Goal: Task Accomplishment & Management: Manage account settings

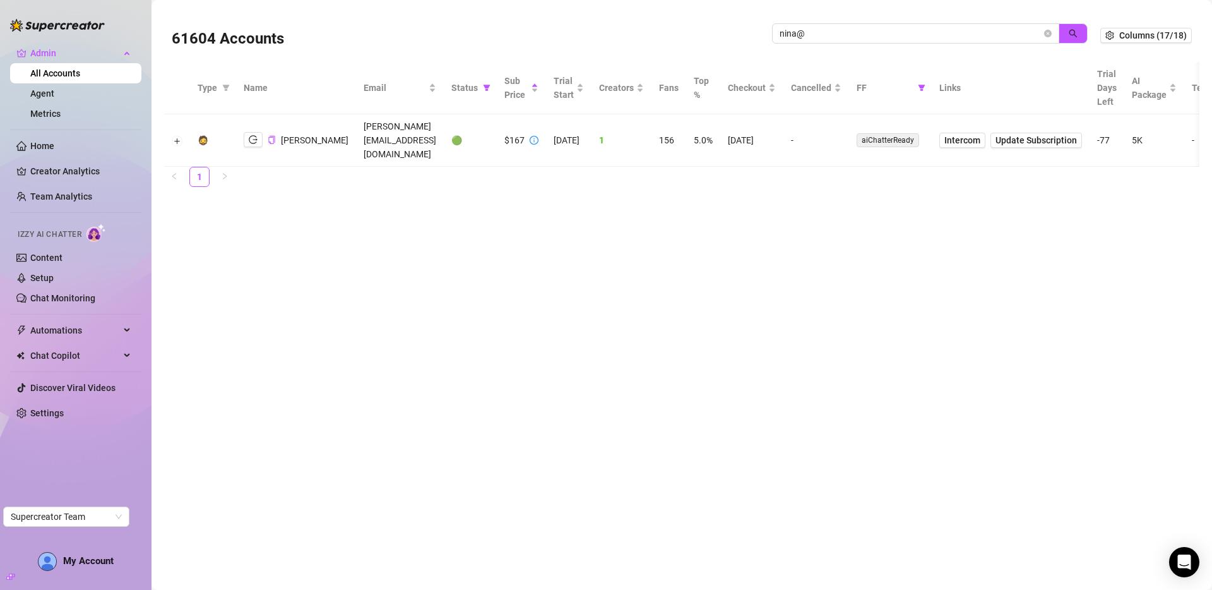
click at [904, 30] on input "nina@" at bounding box center [911, 34] width 262 height 14
click at [1081, 29] on button "button" at bounding box center [1073, 33] width 29 height 20
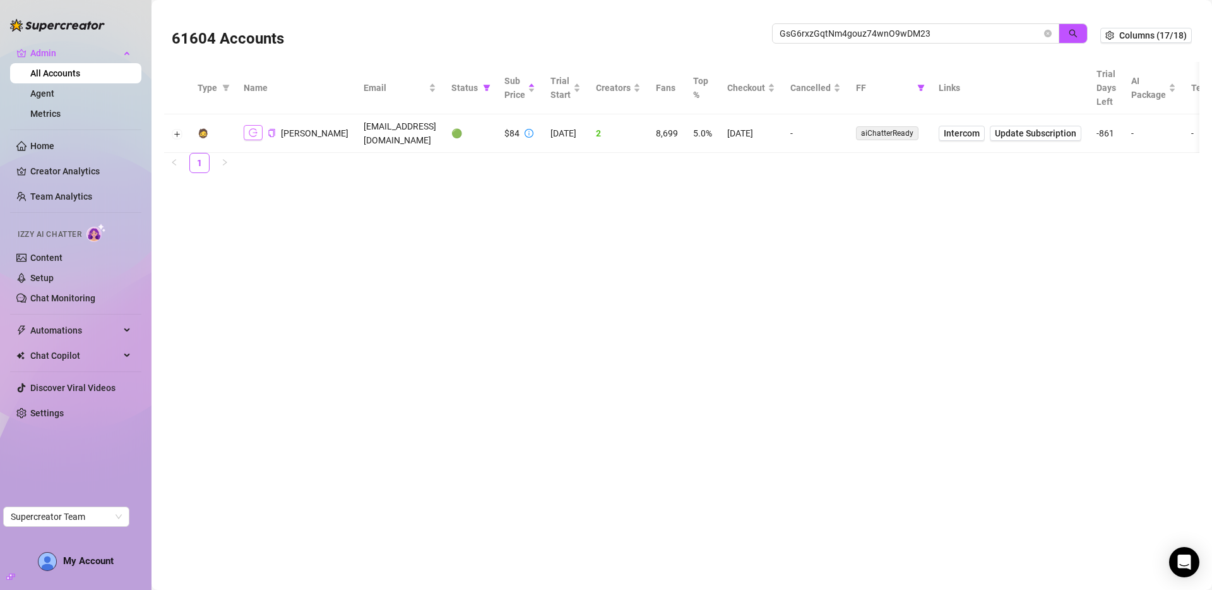
type input "GsG6rxzGqtNm4gouz74wnO9wDM23"
click at [249, 128] on icon "logout" at bounding box center [253, 132] width 9 height 9
click at [917, 88] on icon "filter" at bounding box center [921, 88] width 8 height 8
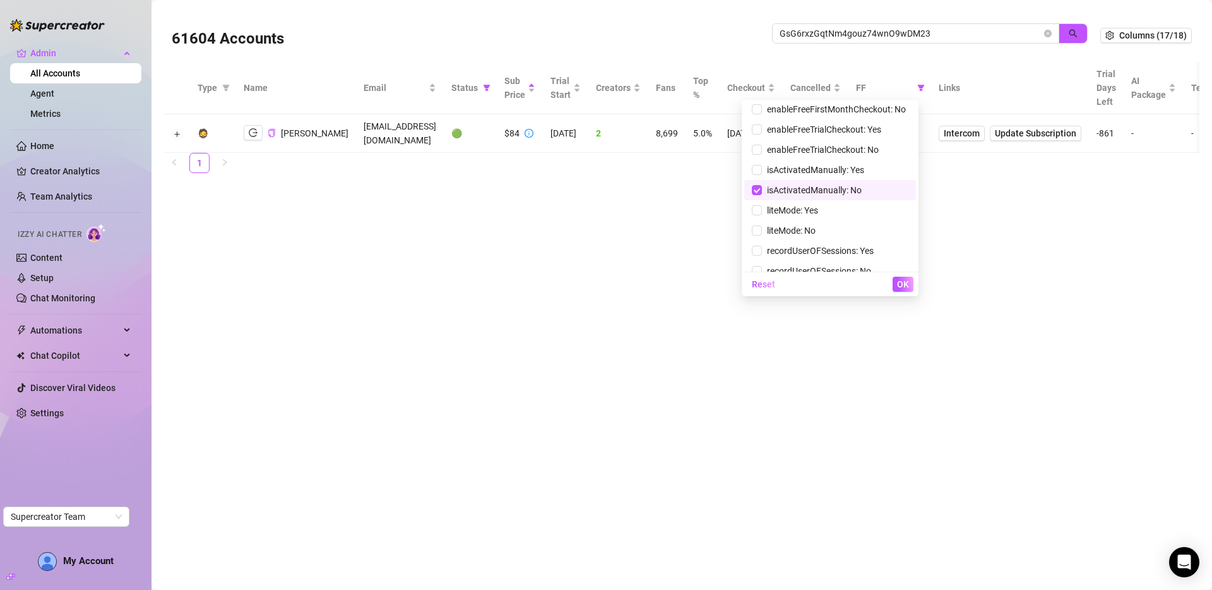
click at [798, 188] on span "isActivatedManually: No" at bounding box center [812, 190] width 100 height 10
checkbox input "false"
click at [907, 284] on span "OK" at bounding box center [903, 284] width 12 height 10
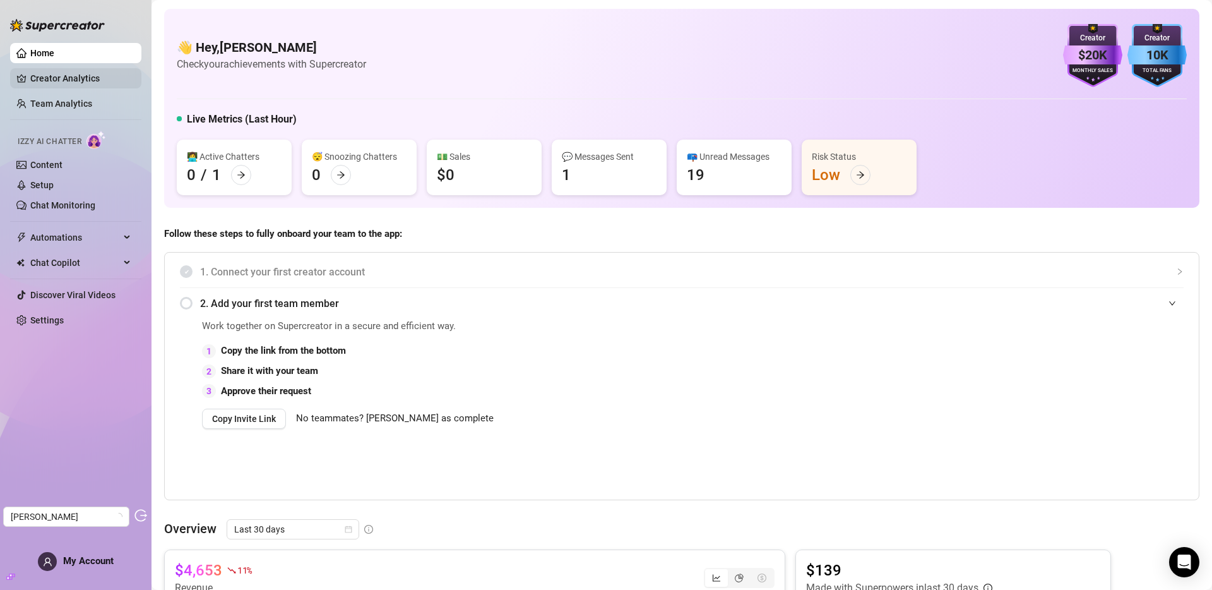
click at [90, 73] on link "Creator Analytics" at bounding box center [80, 78] width 101 height 20
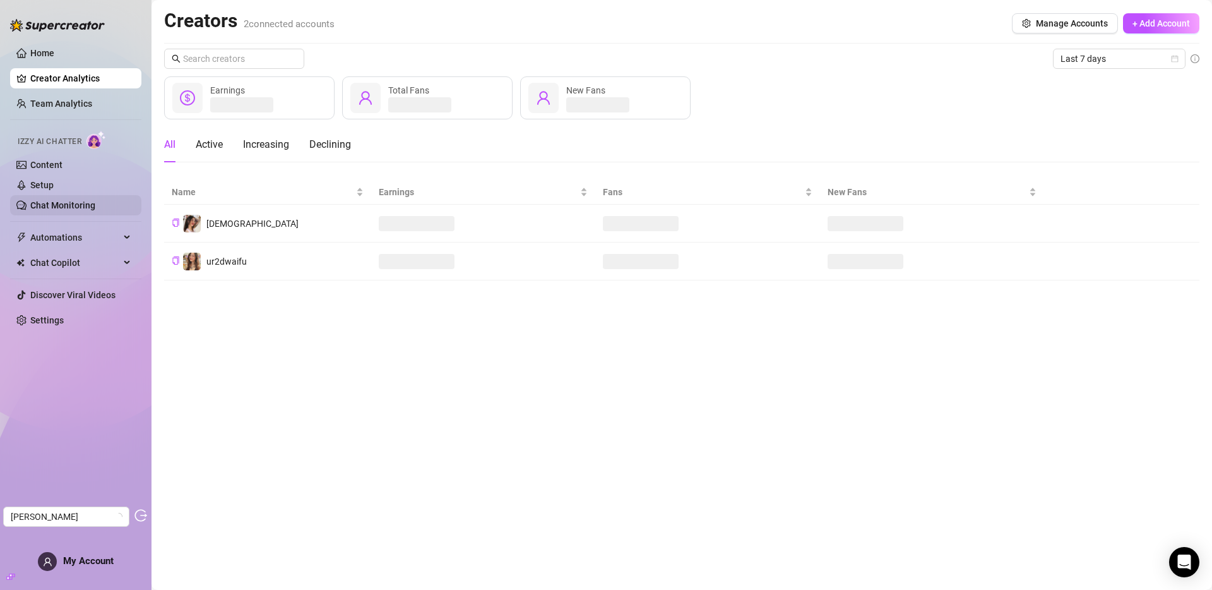
click at [68, 200] on link "Chat Monitoring" at bounding box center [62, 205] width 65 height 10
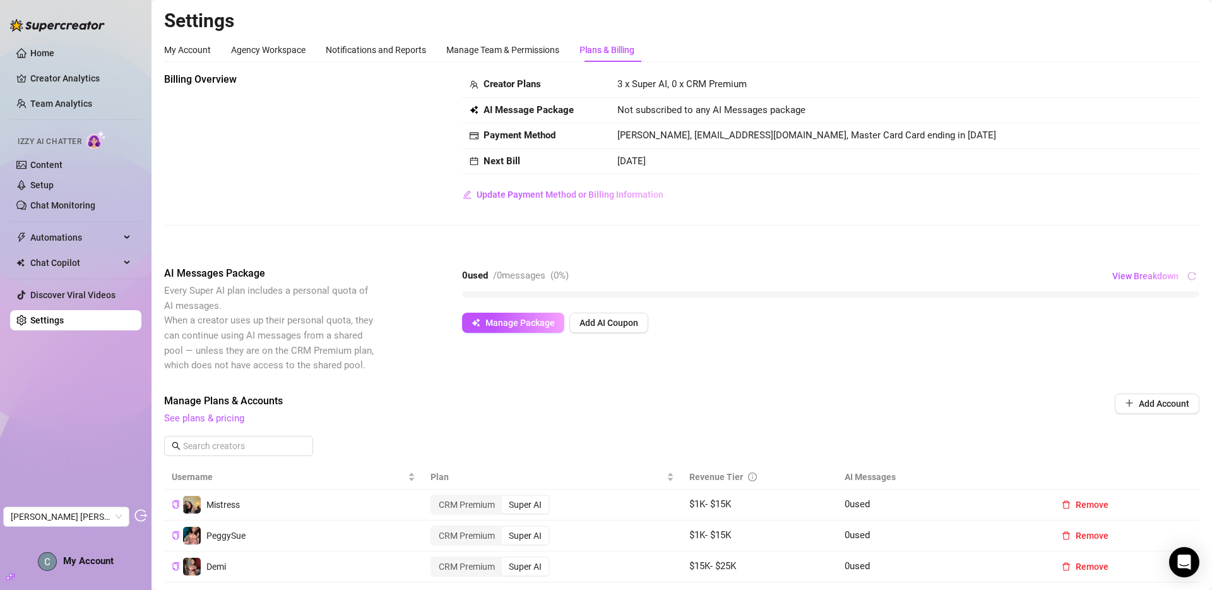
scroll to position [194, 0]
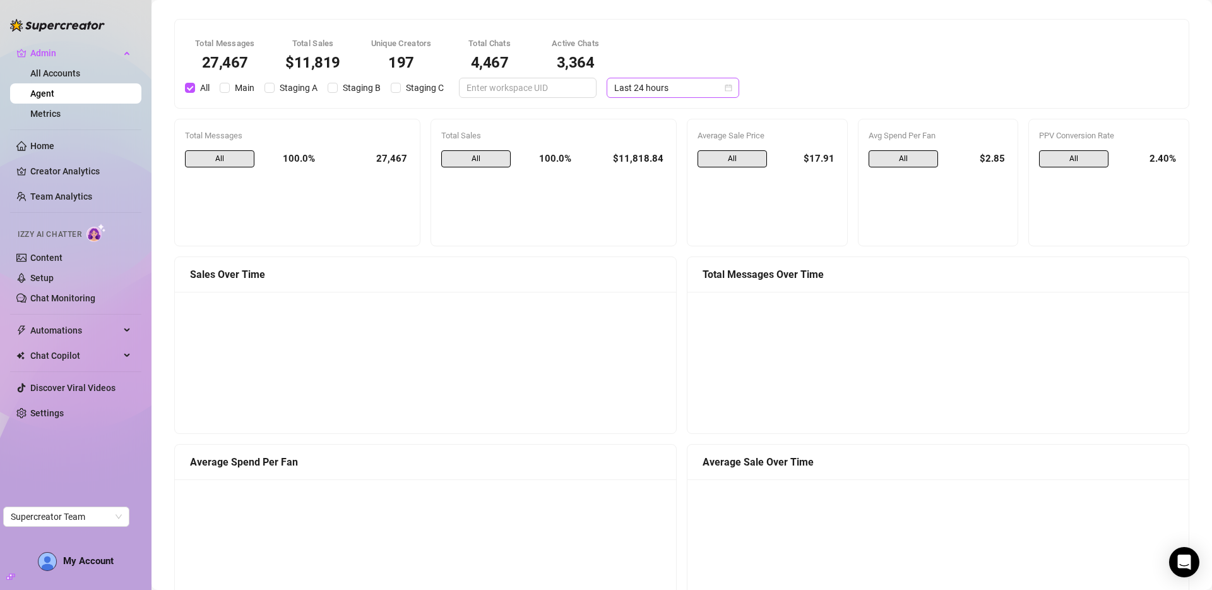
click at [638, 92] on span "Last 24 hours" at bounding box center [672, 87] width 117 height 19
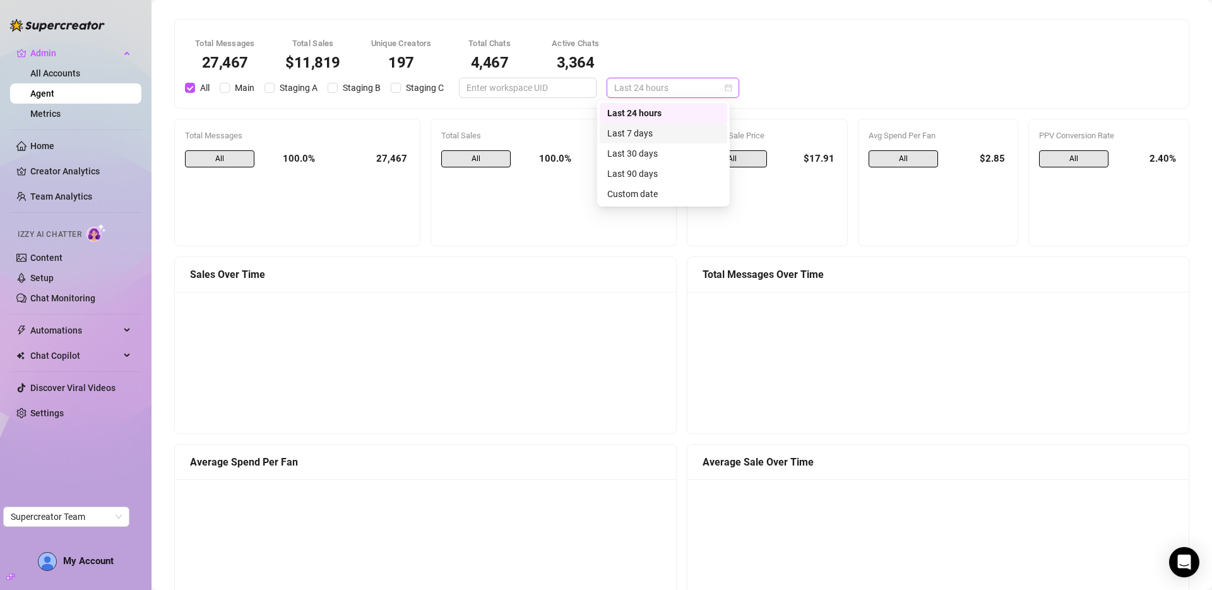
click at [650, 133] on div "Last 7 days" at bounding box center [663, 133] width 112 height 14
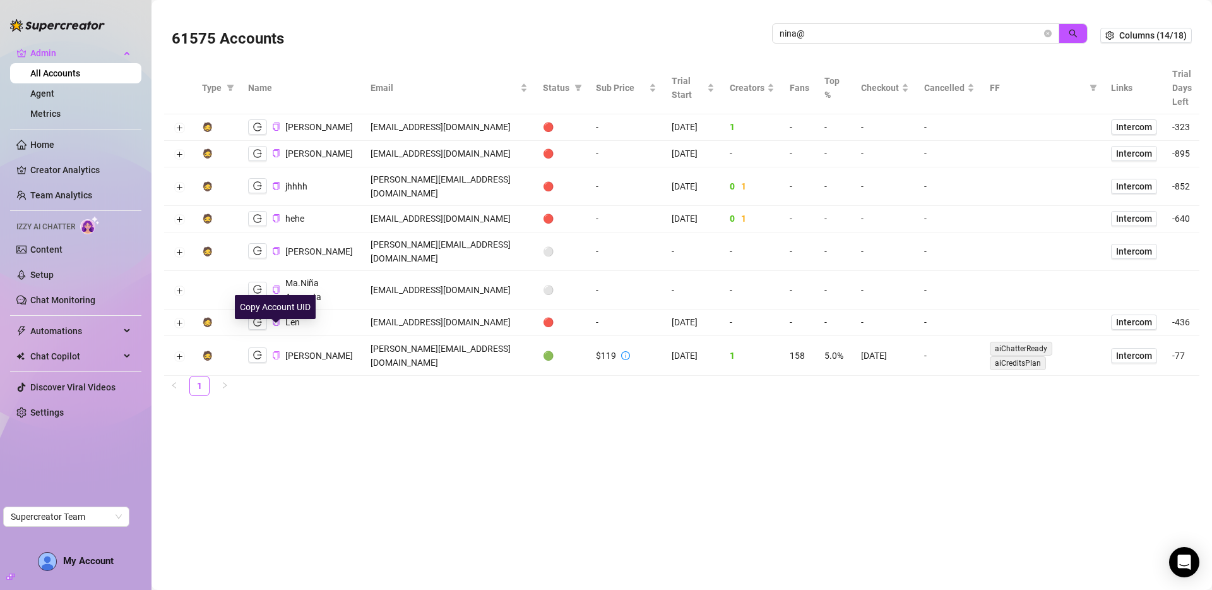
click at [273, 351] on icon "copy" at bounding box center [276, 355] width 8 height 8
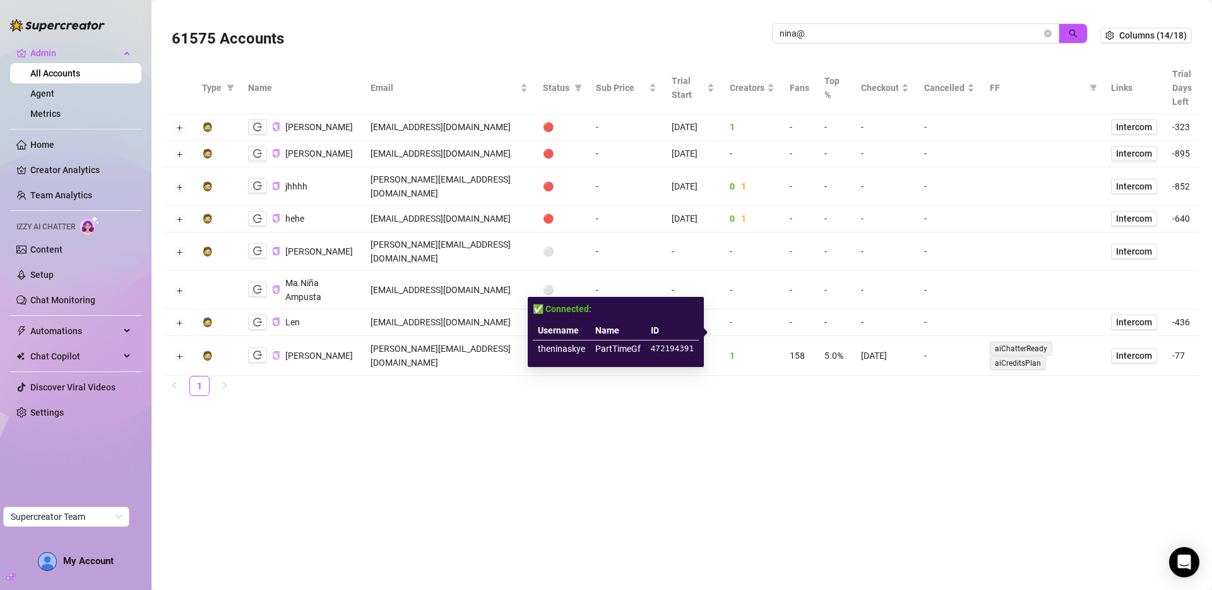
click at [564, 351] on td "theninaskye" at bounding box center [561, 348] width 57 height 17
copy td "theninaskye"
